Goal: Information Seeking & Learning: Learn about a topic

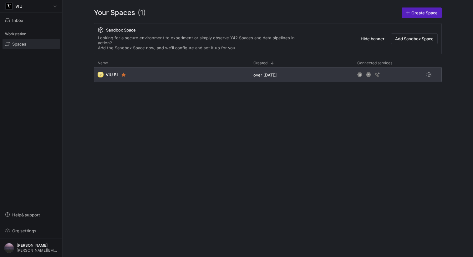
click at [148, 71] on div "🌝 VIU BI" at bounding box center [172, 74] width 156 height 15
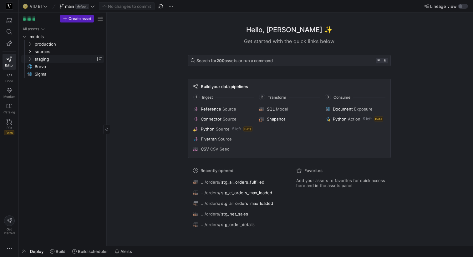
click at [30, 58] on icon "Press SPACE to select this row." at bounding box center [30, 59] width 4 height 4
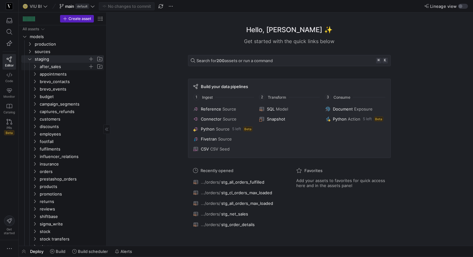
click at [33, 64] on y42-icon "Press SPACE to select this row." at bounding box center [34, 66] width 5 height 5
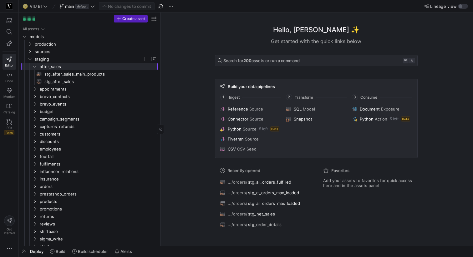
drag, startPoint x: 106, startPoint y: 82, endPoint x: 162, endPoint y: 82, distance: 55.9
click at [160, 82] on div at bounding box center [160, 129] width 0 height 233
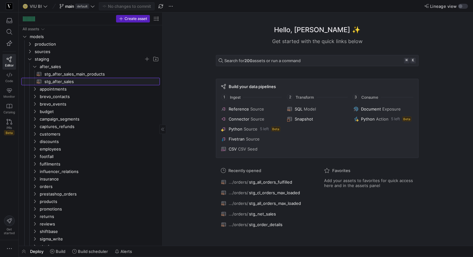
click at [96, 80] on span "stg_after_sales​​​​​​​​​​" at bounding box center [98, 81] width 108 height 7
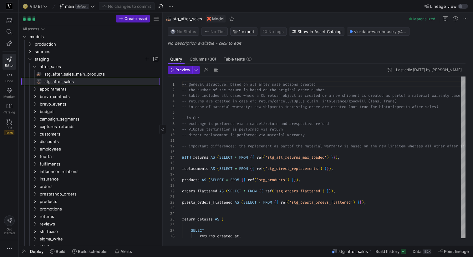
scroll to position [39, 0]
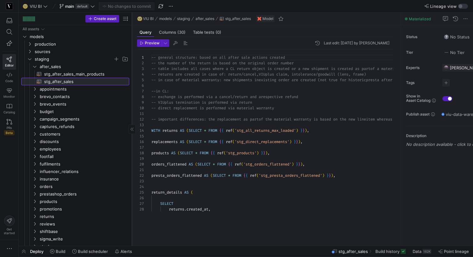
drag, startPoint x: 162, startPoint y: 89, endPoint x: 131, endPoint y: 88, distance: 30.6
click at [132, 88] on div at bounding box center [132, 129] width 0 height 233
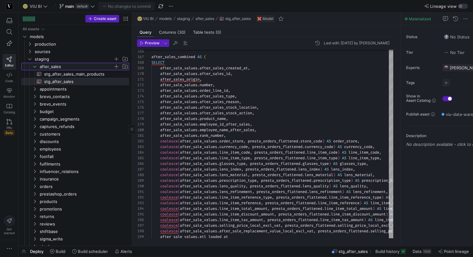
click at [36, 67] on icon "Press SPACE to select this row." at bounding box center [35, 67] width 4 height 4
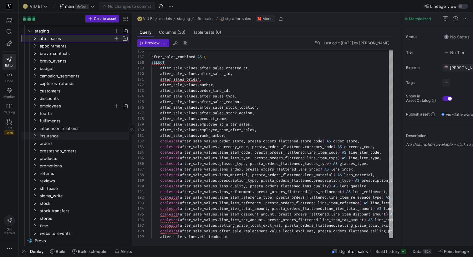
scroll to position [34, 0]
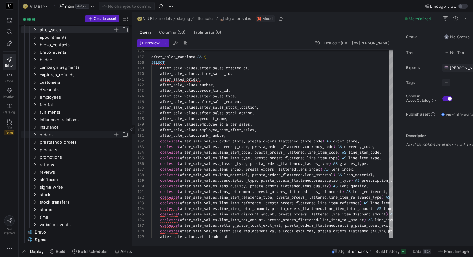
click at [34, 135] on icon "Press SPACE to select this row." at bounding box center [35, 135] width 4 height 4
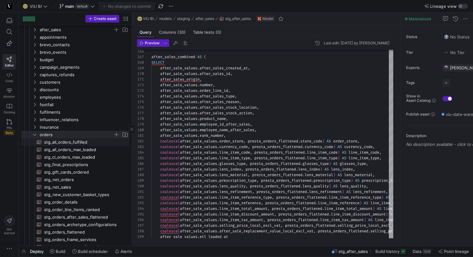
click at [59, 143] on span "stg_all_orders_fulfilled​​​​​​​​​​" at bounding box center [83, 142] width 78 height 7
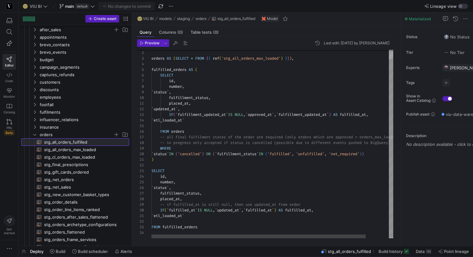
scroll to position [56, 0]
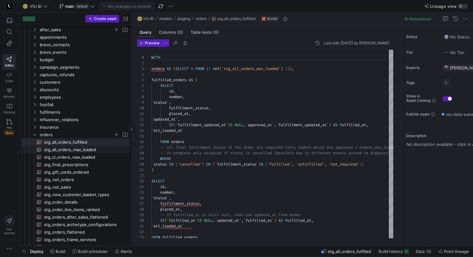
click at [69, 149] on span "stg_all_orders_max_loaded​​​​​​​​​​" at bounding box center [83, 149] width 78 height 7
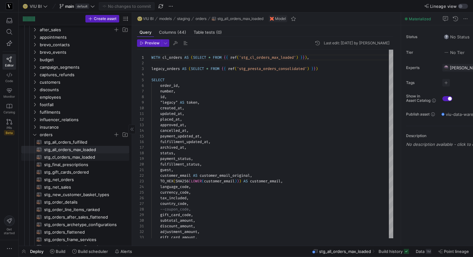
click at [77, 156] on span "stg_cl_orders_max_loaded​​​​​​​​​​" at bounding box center [83, 157] width 78 height 7
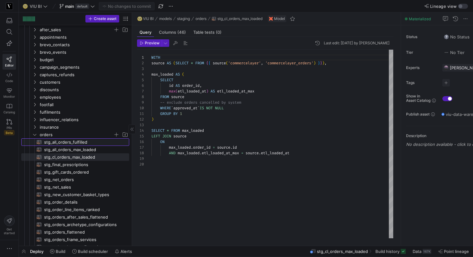
click at [71, 143] on span "stg_all_orders_fulfilled​​​​​​​​​​" at bounding box center [83, 142] width 78 height 7
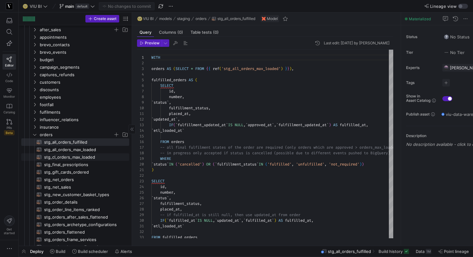
click at [70, 155] on span "stg_cl_orders_max_loaded​​​​​​​​​​" at bounding box center [83, 157] width 78 height 7
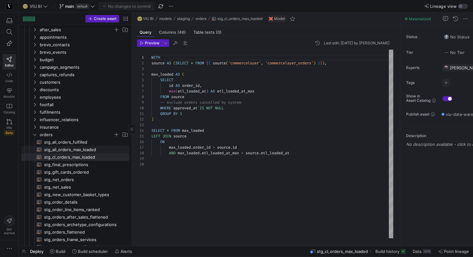
click at [66, 149] on span "stg_all_orders_max_loaded​​​​​​​​​​" at bounding box center [83, 149] width 78 height 7
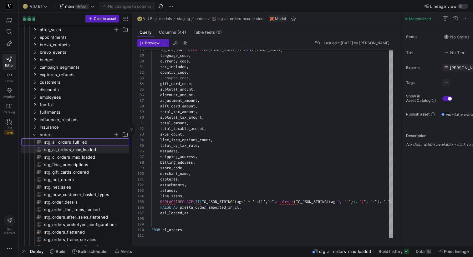
click at [77, 141] on span "stg_all_orders_fulfilled​​​​​​​​​​" at bounding box center [83, 142] width 78 height 7
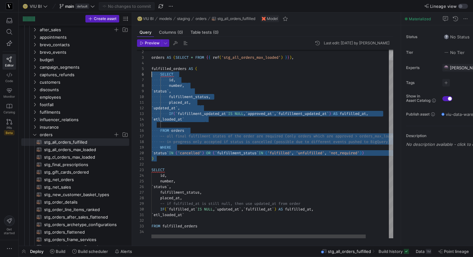
scroll to position [23, 0]
drag, startPoint x: 160, startPoint y: 157, endPoint x: 144, endPoint y: 71, distance: 87.7
click at [151, 71] on div "orders AS ( SELECT * FROM { { ref ( 'stg_all_orders_max_loaded' ) } } ) , fulfi…" at bounding box center [285, 138] width 268 height 200
click at [230, 75] on div "orders AS ( SELECT * FROM { { ref ( 'stg_all_orders_max_loaded' ) } } ) , fulfi…" at bounding box center [285, 138] width 268 height 200
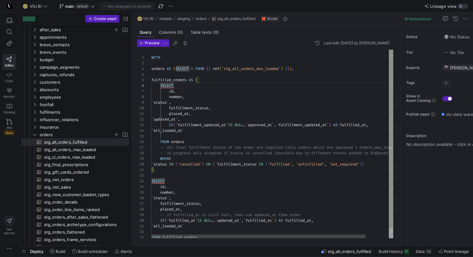
drag, startPoint x: 151, startPoint y: 69, endPoint x: 163, endPoint y: 163, distance: 94.5
click at [163, 163] on div "2 3 4 5 6 7 8 9 10 11 12 13 14 15 16 17 18 19 20 21 22 23 24 25 26 27 28 29 30 …" at bounding box center [265, 144] width 256 height 189
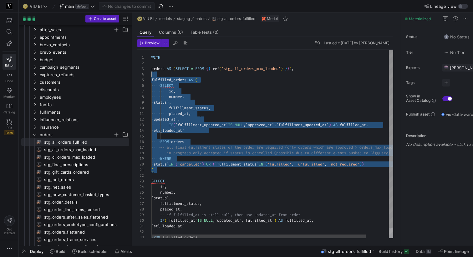
scroll to position [11, 0]
drag, startPoint x: 159, startPoint y: 168, endPoint x: 151, endPoint y: 70, distance: 99.1
click at [151, 70] on div "orders AS ( SELECT * FROM { { ref ( 'stg_all_orders_max_loaded' ) } } ) , fulfi…" at bounding box center [285, 150] width 268 height 200
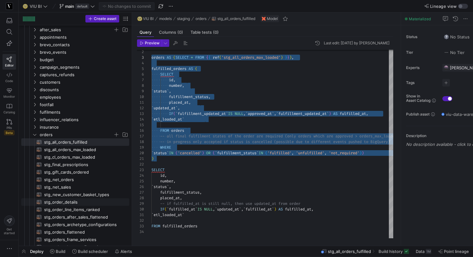
scroll to position [113, 0]
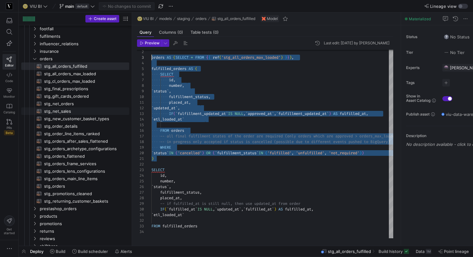
click at [59, 112] on span "stg_net_sales​​​​​​​​​​" at bounding box center [83, 111] width 78 height 7
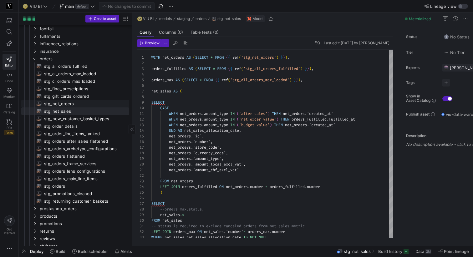
click at [80, 102] on span "stg_net_orders​​​​​​​​​​" at bounding box center [83, 103] width 78 height 7
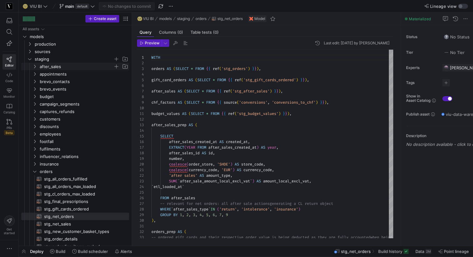
click at [33, 66] on icon "Press SPACE to select this row." at bounding box center [35, 67] width 4 height 4
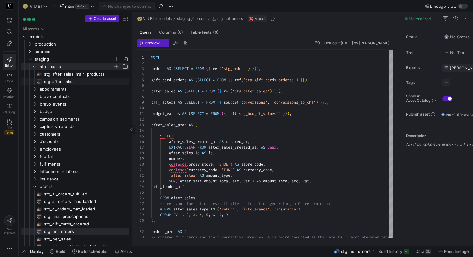
click at [59, 85] on span "stg_after_sales​​​​​​​​​​" at bounding box center [83, 81] width 78 height 7
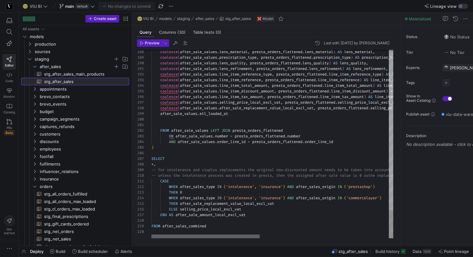
click at [163, 238] on div at bounding box center [205, 237] width 108 height 4
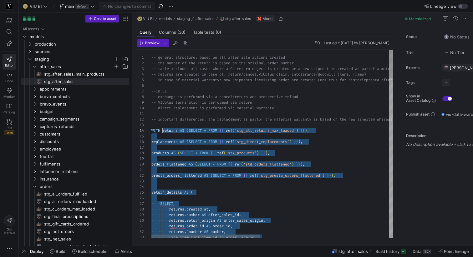
scroll to position [11, 0]
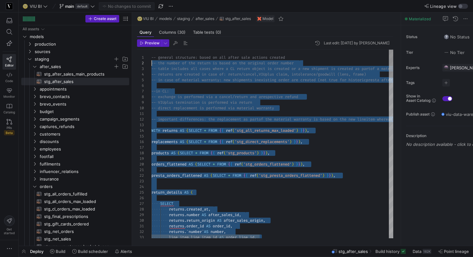
type textarea "-- general structure: based on all after sale actions created -- the number of …"
drag, startPoint x: 208, startPoint y: 226, endPoint x: 148, endPoint y: 38, distance: 197.8
